Goal: Task Accomplishment & Management: Use online tool/utility

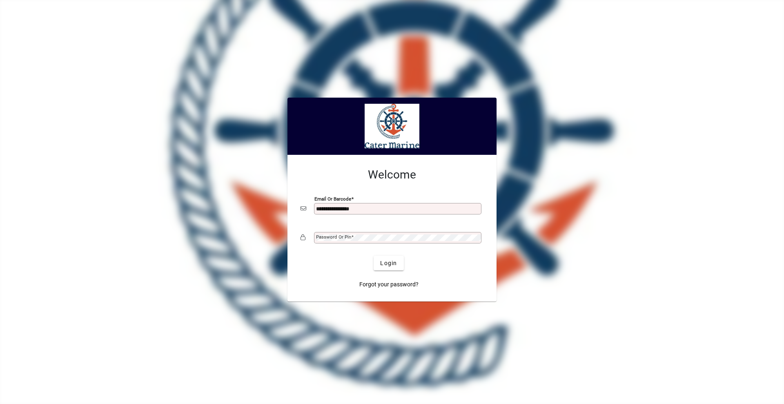
type input "**********"
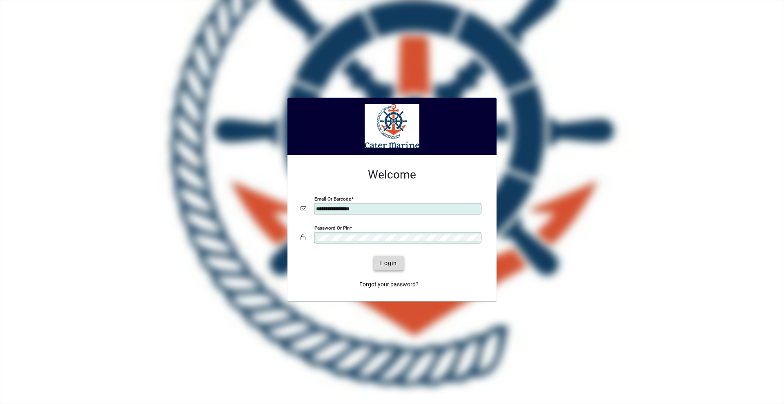
click at [383, 264] on span "Login" at bounding box center [388, 263] width 17 height 9
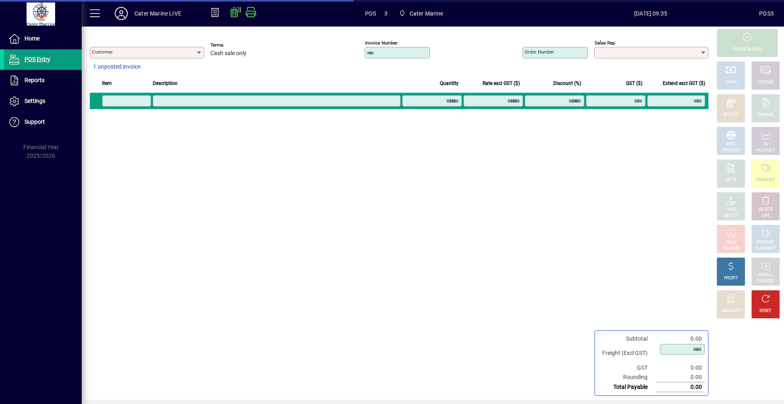
type input "**********"
